Goal: Find specific page/section: Find specific page/section

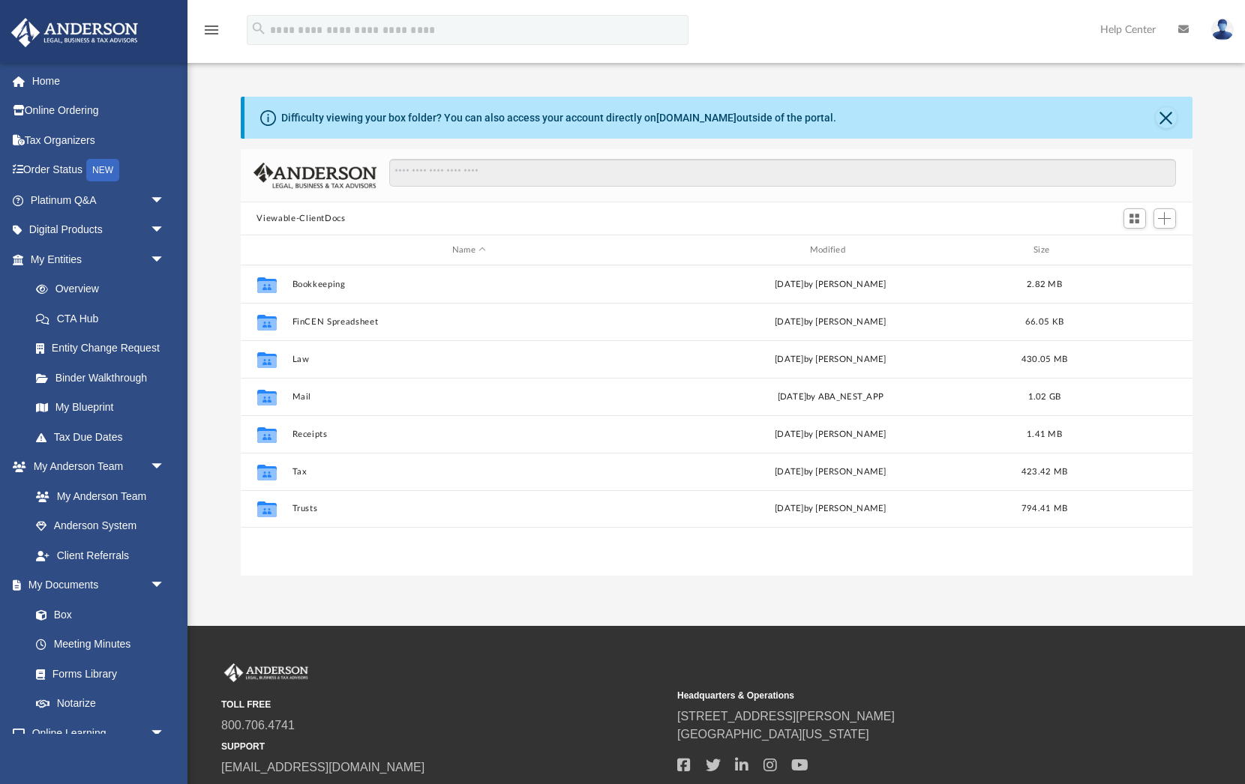
scroll to position [341, 952]
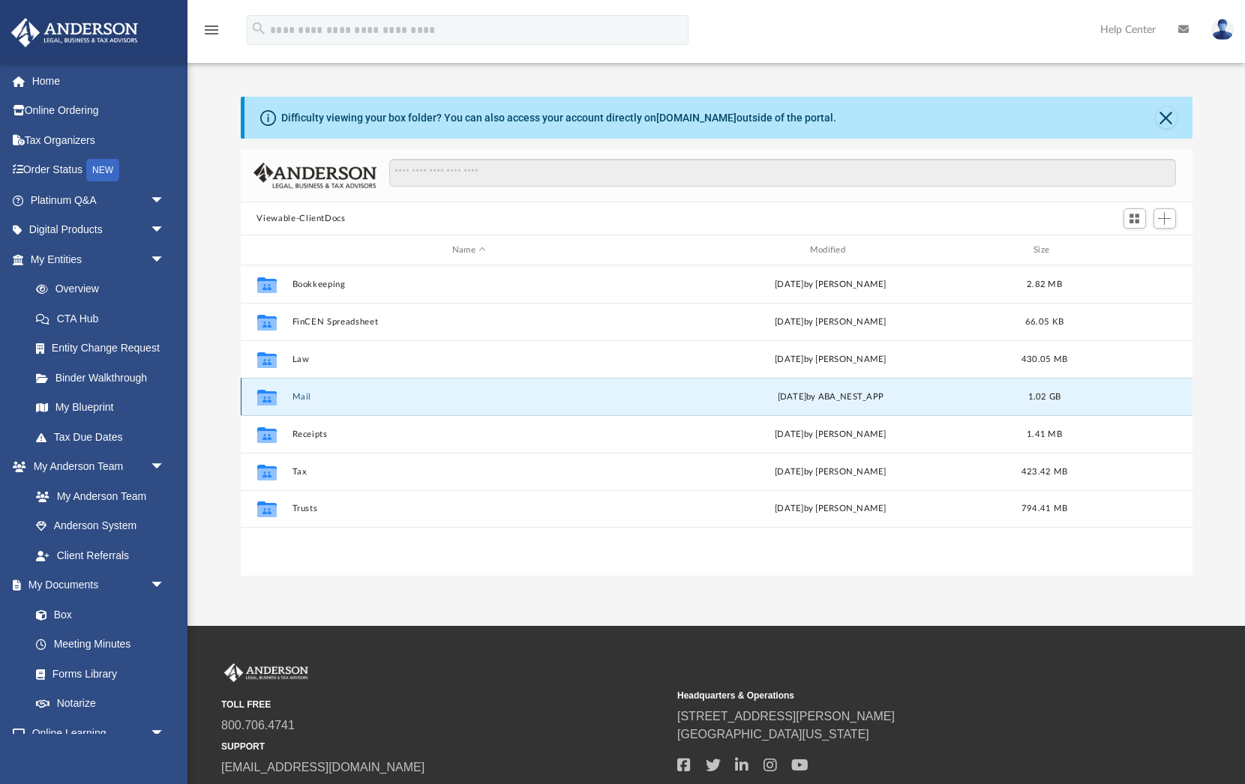
click at [297, 394] on button "Mail" at bounding box center [469, 397] width 355 height 10
click at [310, 397] on button "Mail" at bounding box center [469, 397] width 355 height 10
click at [299, 396] on button "Mail" at bounding box center [469, 397] width 355 height 10
click at [1168, 120] on button "Close" at bounding box center [1166, 117] width 21 height 21
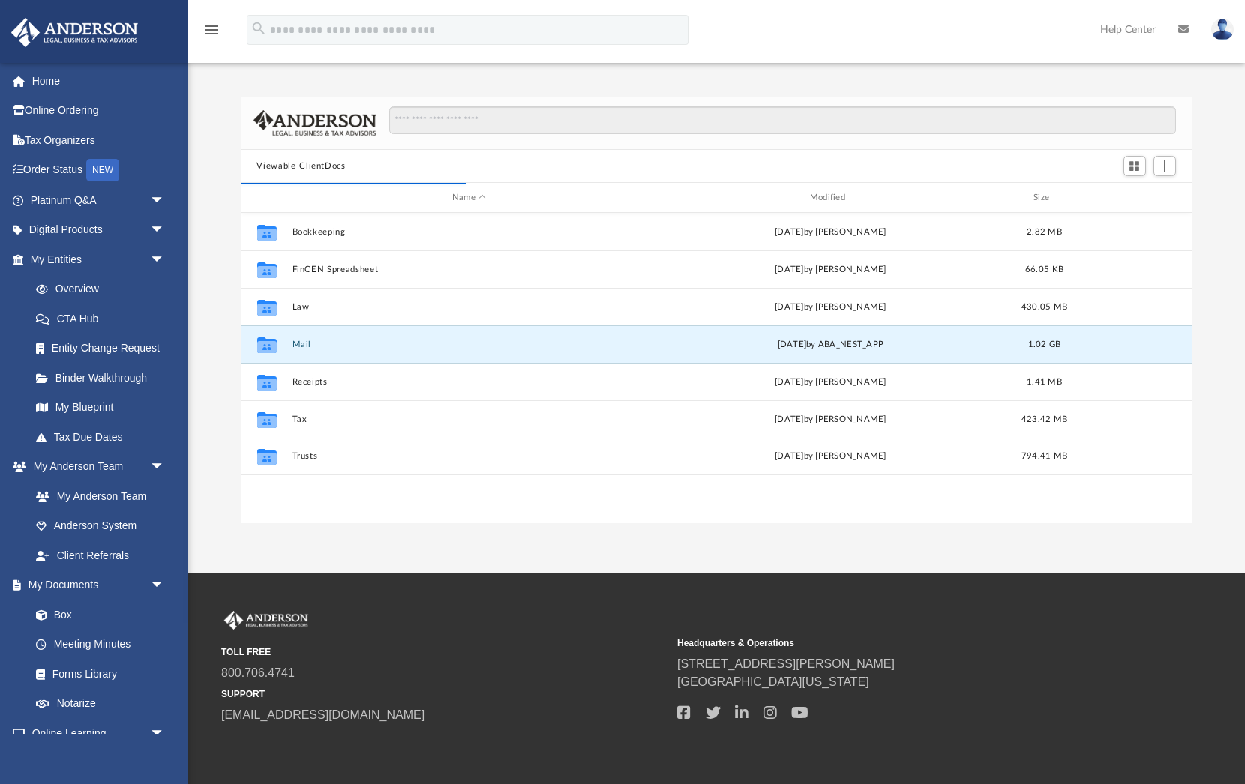
click at [301, 344] on button "Mail" at bounding box center [469, 345] width 355 height 10
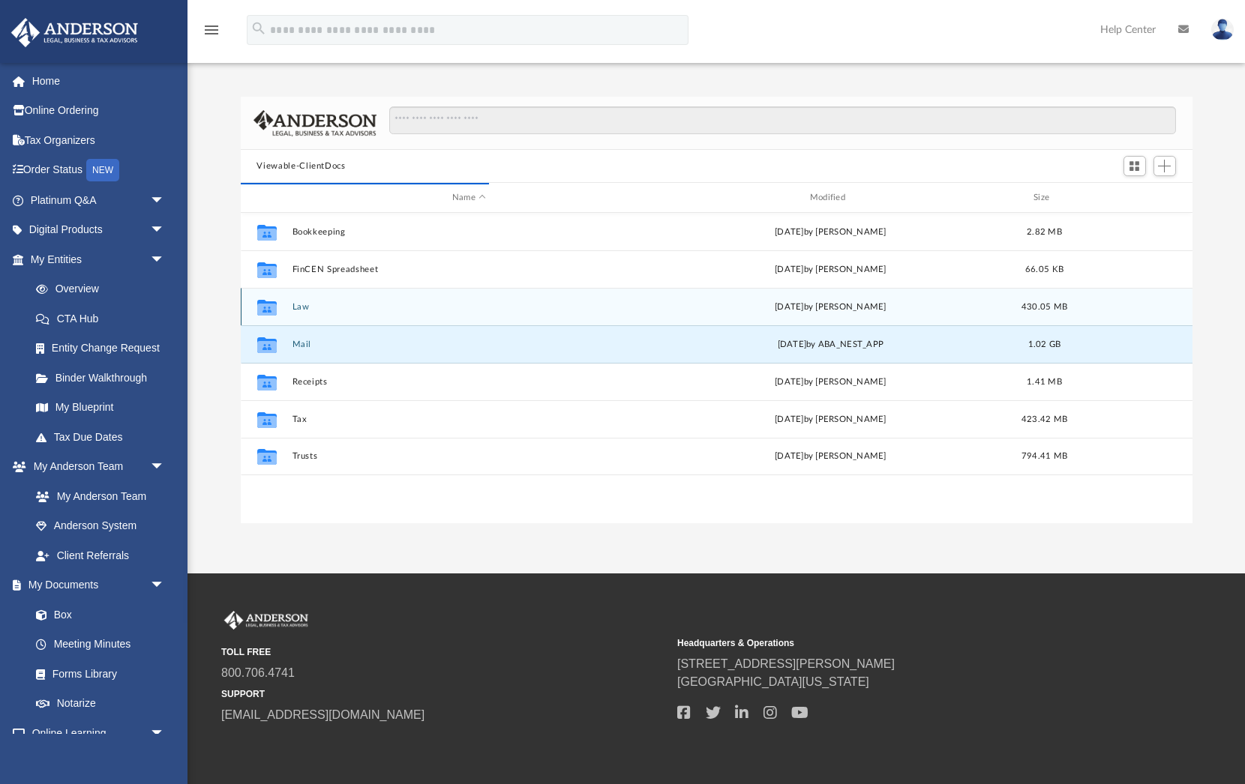
click at [296, 313] on div "Collaborated Folder Law today by Caleb Nichols 430.05 MB" at bounding box center [717, 306] width 952 height 37
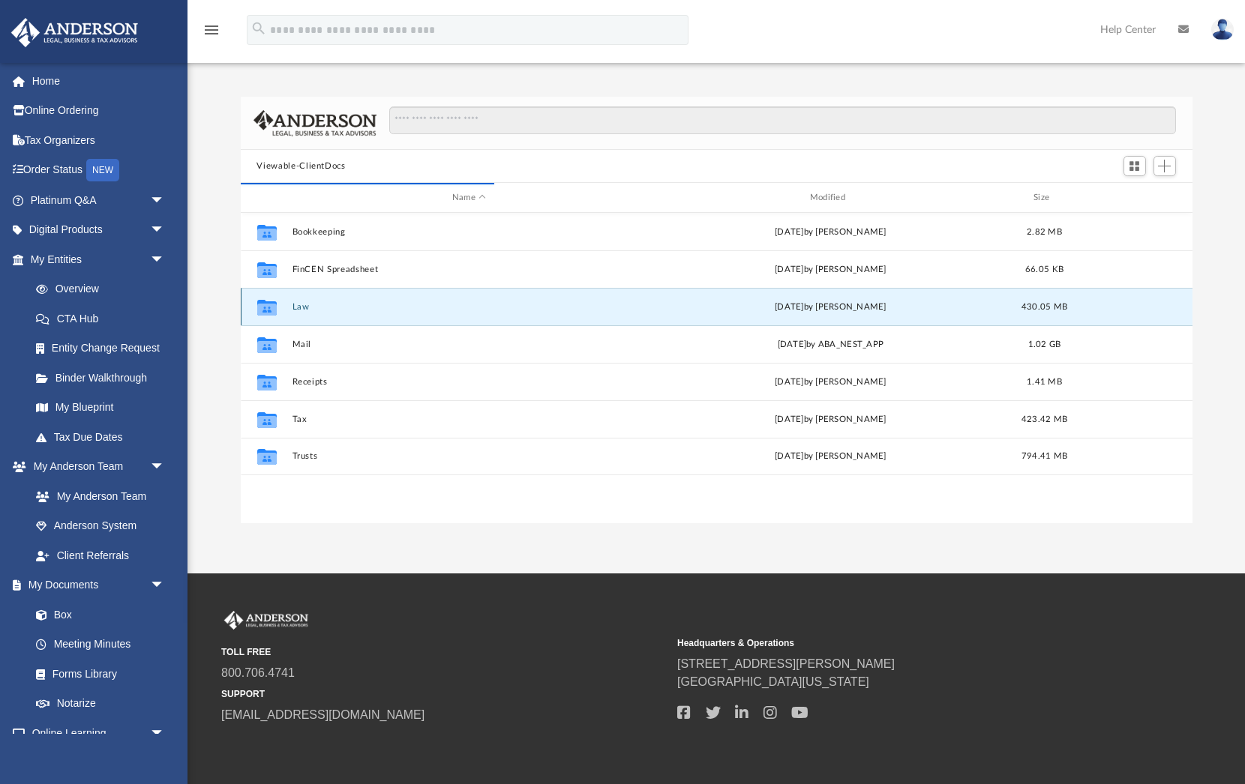
click at [298, 308] on button "Law" at bounding box center [469, 307] width 355 height 10
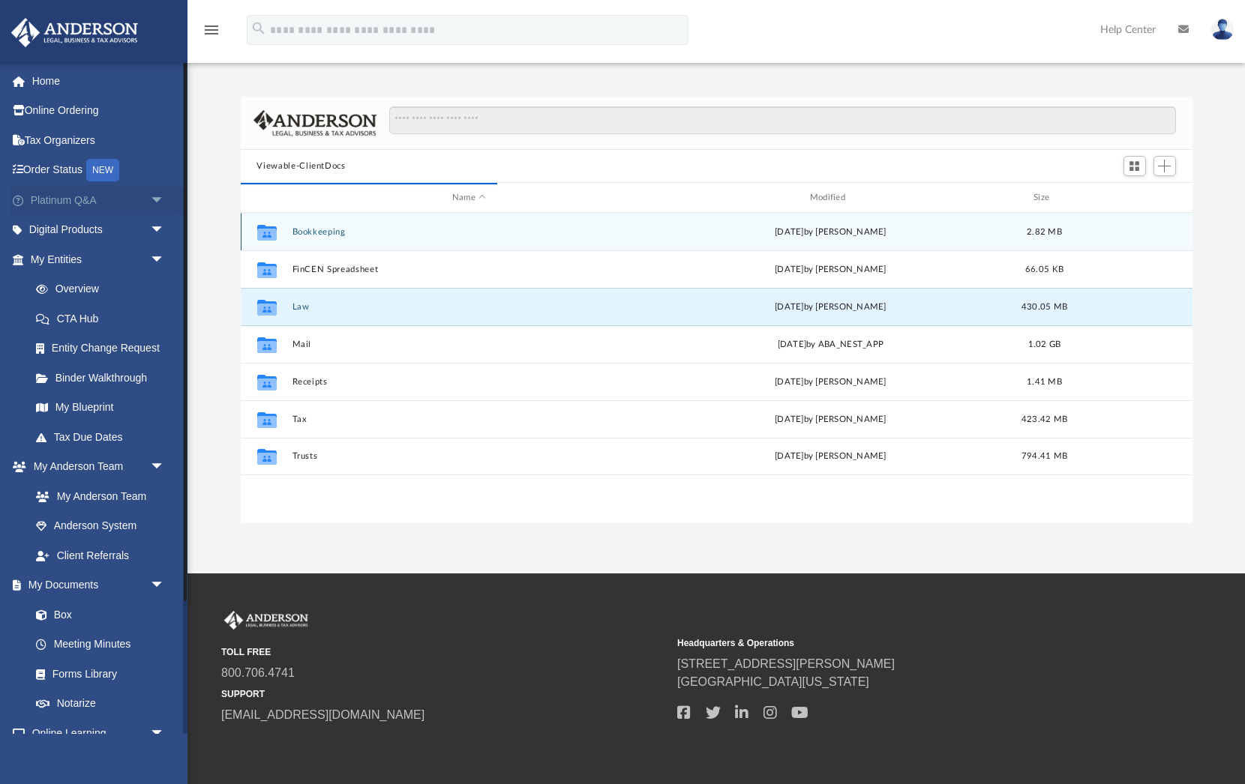
scroll to position [295, 952]
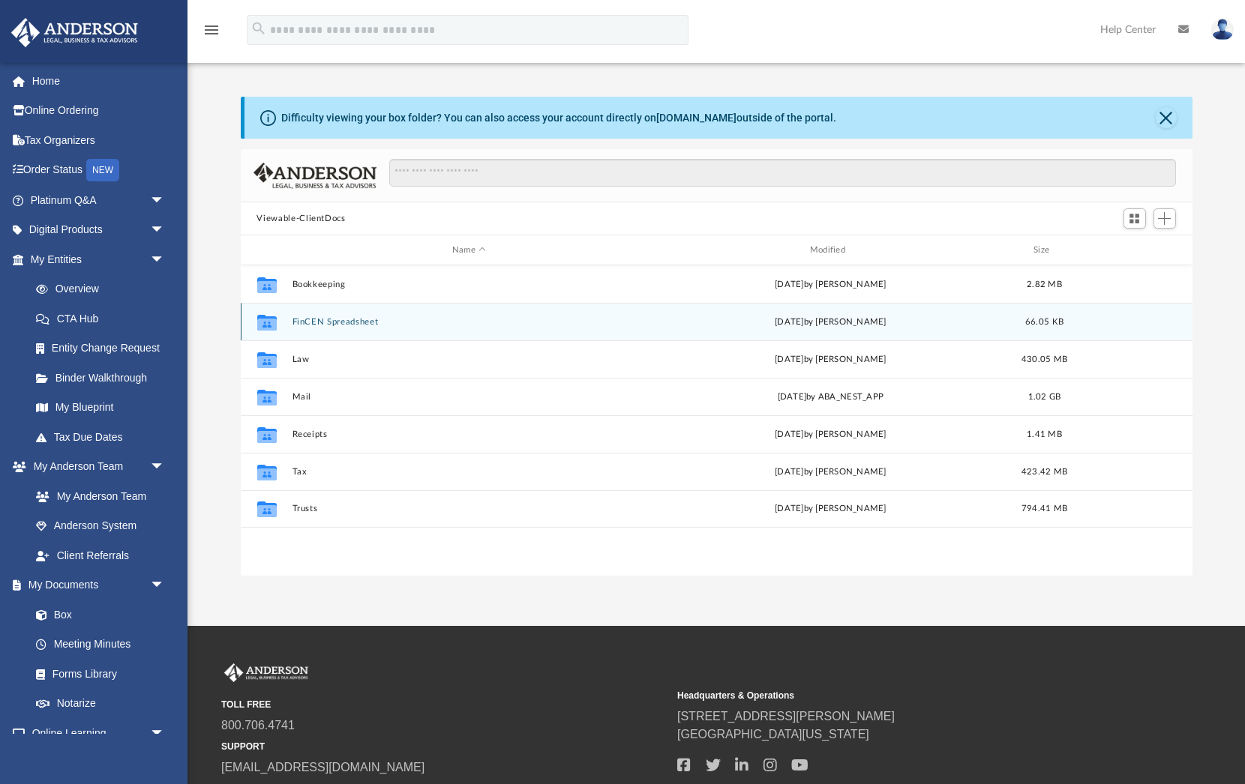
scroll to position [341, 952]
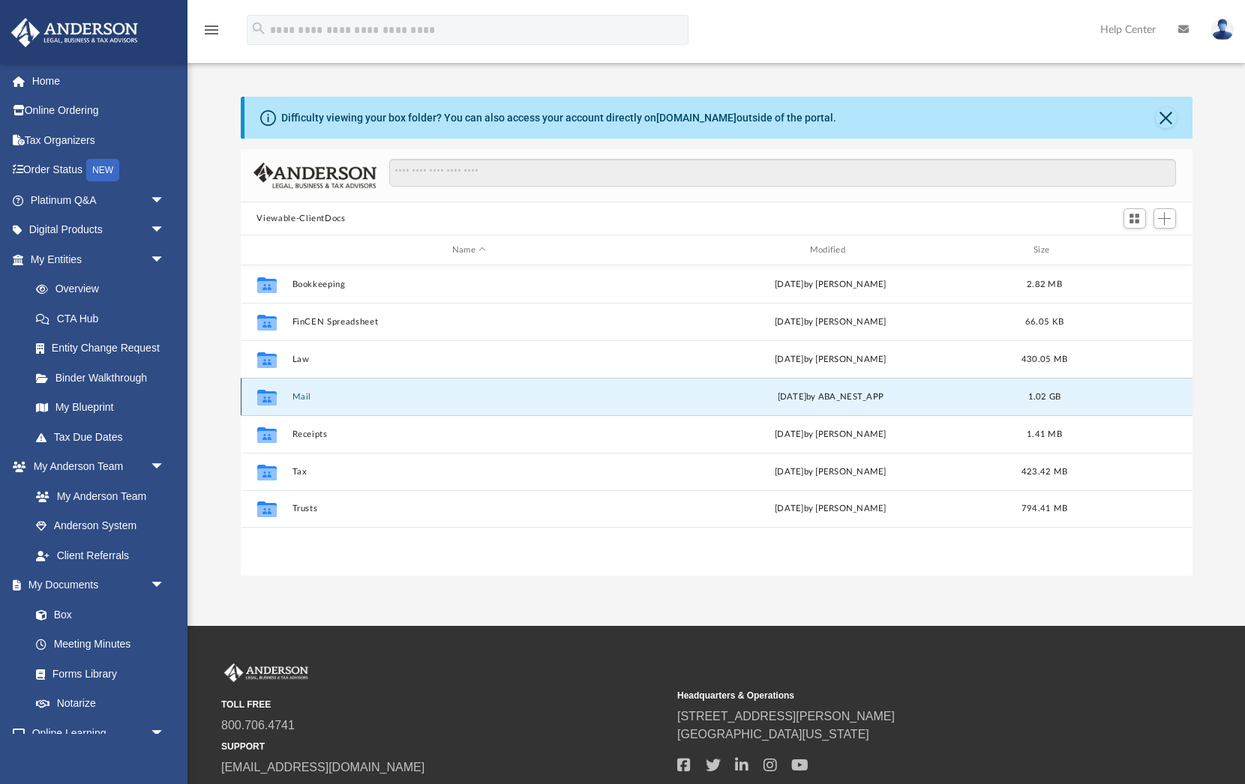
click at [303, 395] on button "Mail" at bounding box center [469, 397] width 355 height 10
click at [302, 397] on button "Mail" at bounding box center [469, 397] width 355 height 10
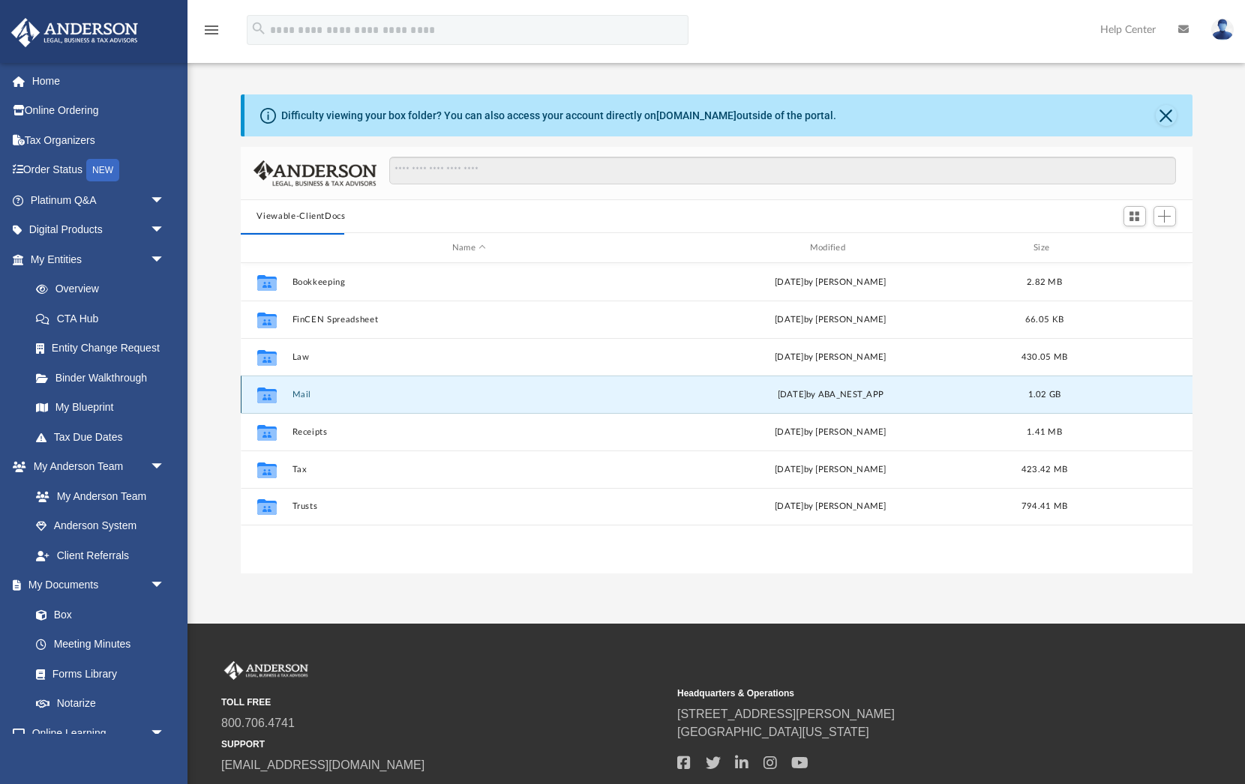
click at [302, 397] on button "Mail" at bounding box center [469, 395] width 355 height 10
